Goal: Task Accomplishment & Management: Complete application form

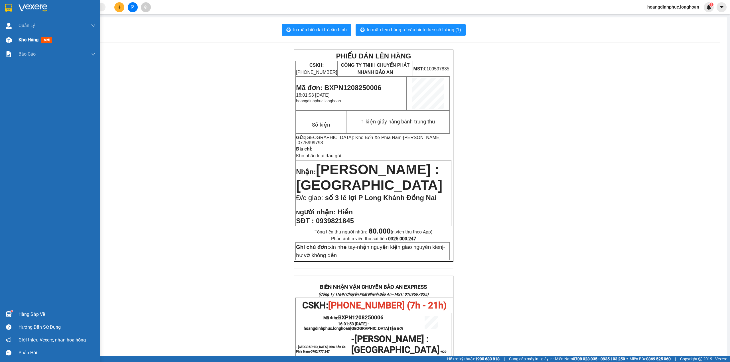
click at [6, 39] on img at bounding box center [9, 40] width 6 height 6
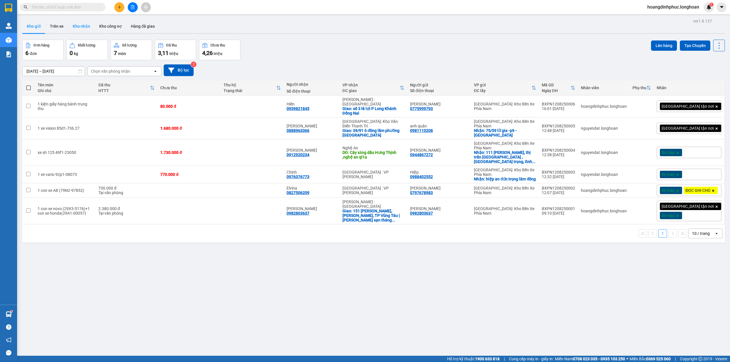
click at [75, 28] on button "Kho nhận" at bounding box center [81, 26] width 27 height 14
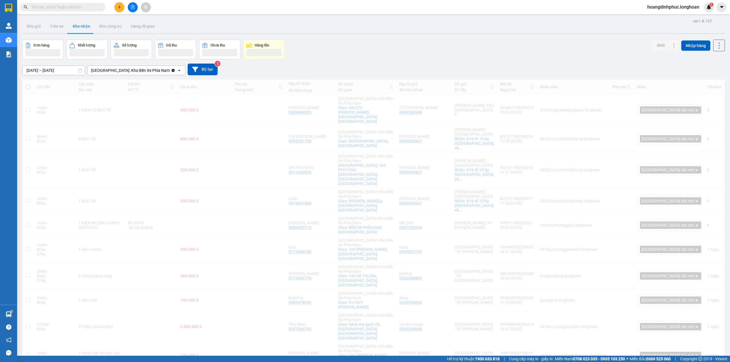
drag, startPoint x: 137, startPoint y: 75, endPoint x: 135, endPoint y: 71, distance: 4.5
click at [137, 74] on div "[GEOGRAPHIC_DATA]: Kho Bến Xe Phía Nam" at bounding box center [129, 70] width 83 height 9
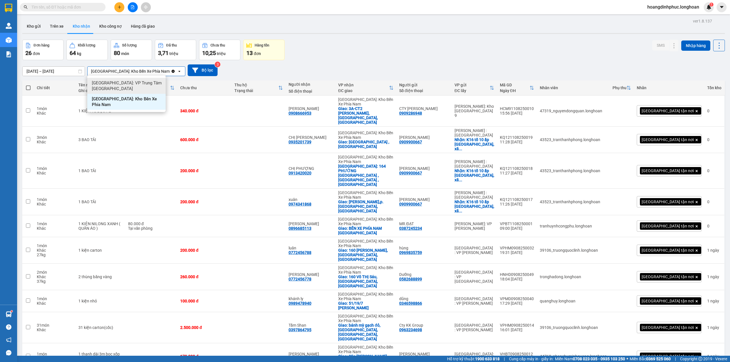
click at [138, 84] on span "[GEOGRAPHIC_DATA]: VP Trung Tâm [GEOGRAPHIC_DATA]" at bounding box center [128, 85] width 72 height 11
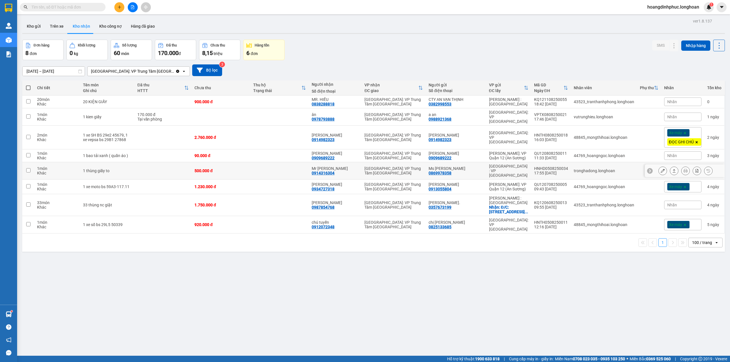
click at [661, 169] on icon at bounding box center [663, 171] width 4 height 4
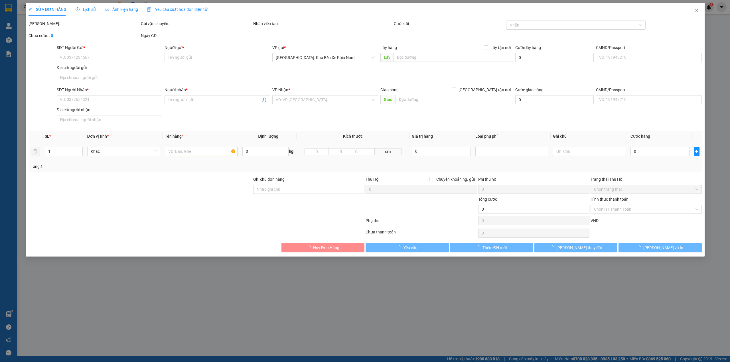
type input "0869978358"
type input "Ms [PERSON_NAME]"
type input "0914316304"
type input "Mr [PERSON_NAME]"
type input "Giao nguyên kiện"
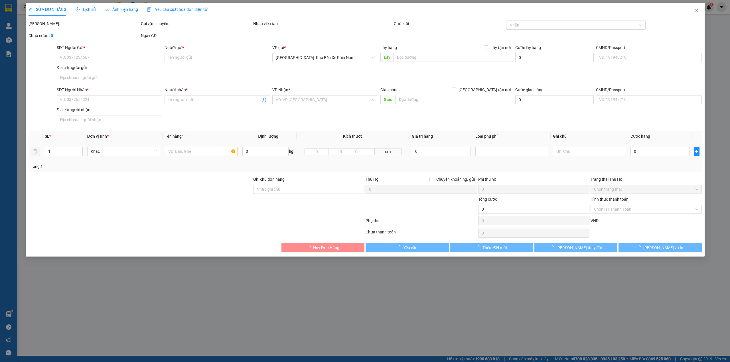
type input "500.000"
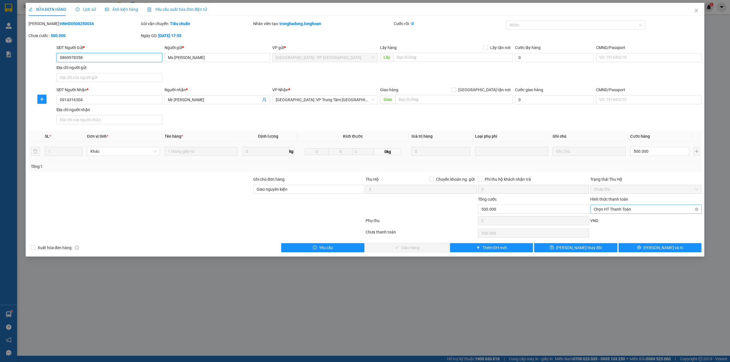
click at [615, 208] on span "Chọn HT Thanh Toán" at bounding box center [646, 209] width 104 height 9
click at [617, 219] on div "Tại văn phòng" at bounding box center [646, 222] width 104 height 6
type input "0"
click at [424, 247] on span "[PERSON_NAME] và Giao hàng" at bounding box center [410, 248] width 55 height 6
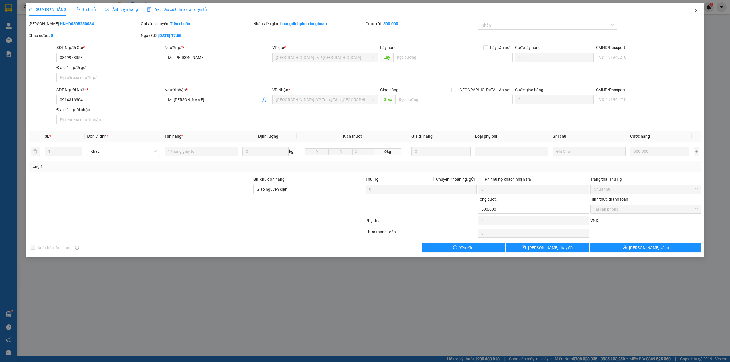
click at [697, 12] on icon "close" at bounding box center [696, 10] width 3 height 3
